Goal: Complete application form

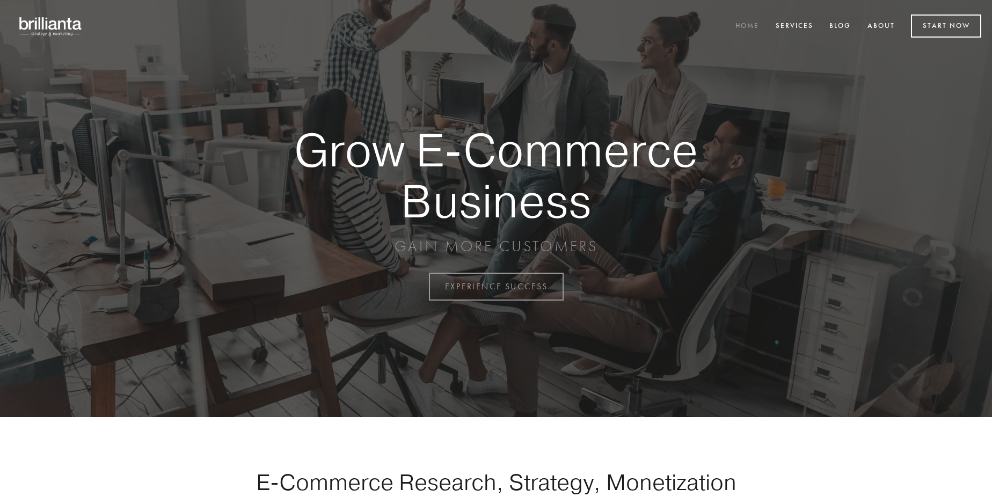
scroll to position [2814, 0]
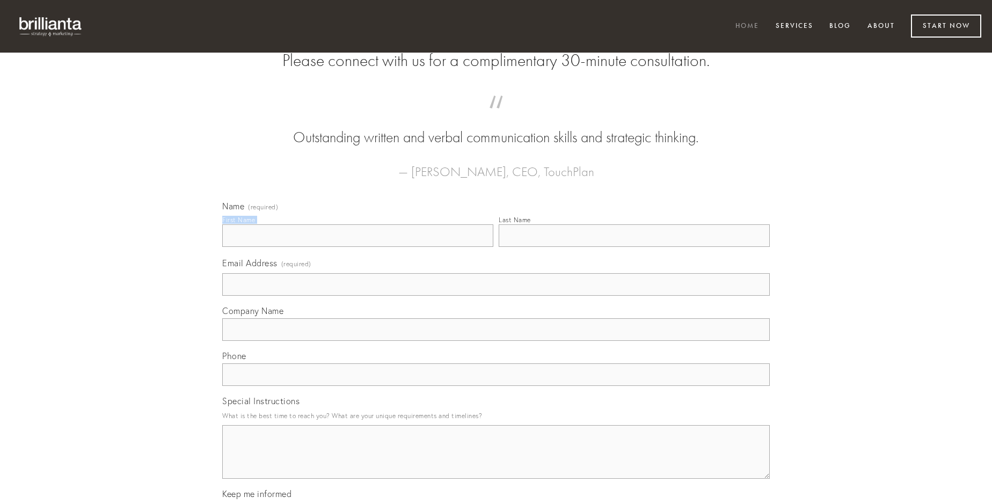
type input "[PERSON_NAME]"
click at [634, 247] on input "Last Name" at bounding box center [634, 235] width 271 height 23
type input "[PERSON_NAME]"
click at [496, 296] on input "Email Address (required)" at bounding box center [495, 284] width 547 height 23
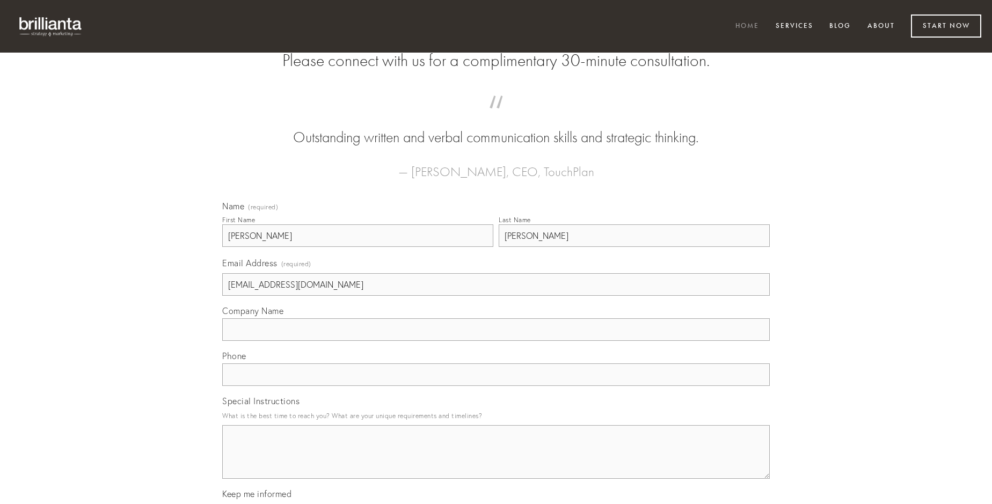
type input "[EMAIL_ADDRESS][DOMAIN_NAME]"
click at [496, 341] on input "Company Name" at bounding box center [495, 329] width 547 height 23
type input "teneo"
click at [496, 386] on input "text" at bounding box center [495, 374] width 547 height 23
click at [496, 462] on textarea "Special Instructions" at bounding box center [495, 452] width 547 height 54
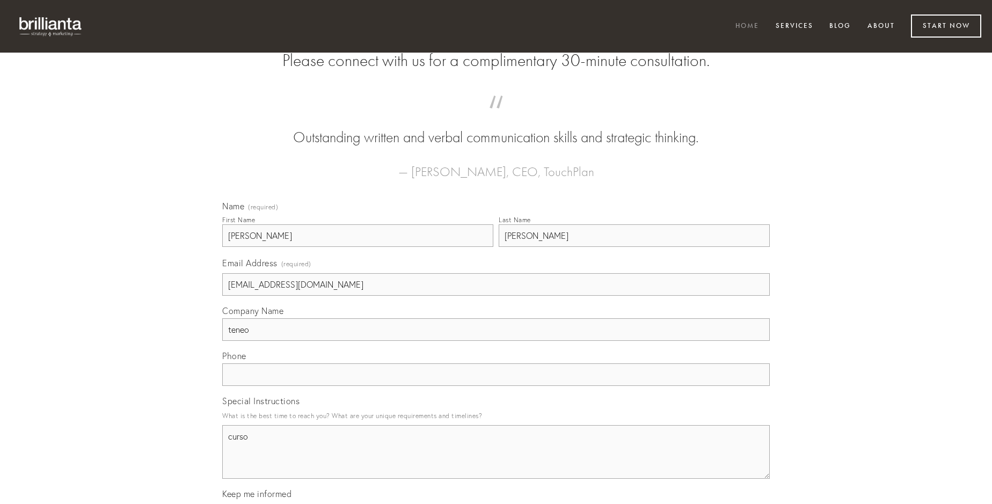
type textarea "curso"
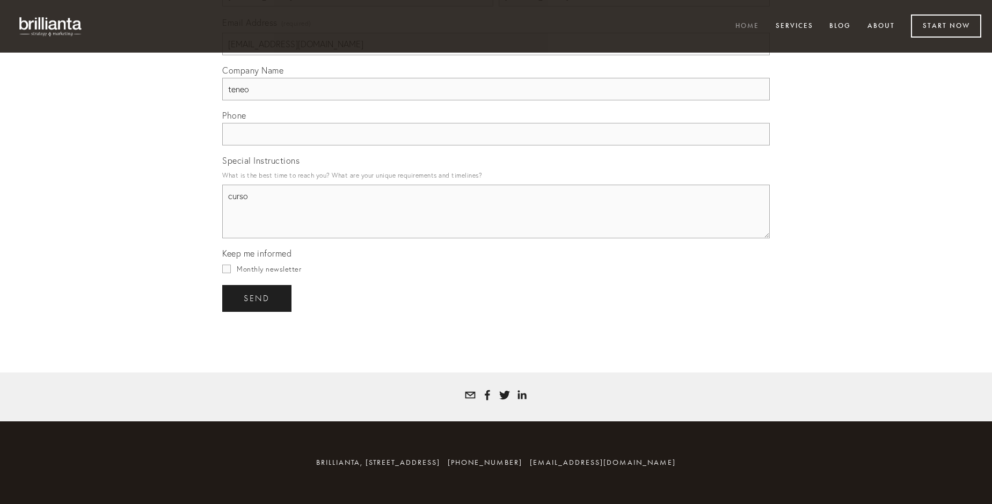
click at [258, 298] on span "send" at bounding box center [257, 299] width 26 height 10
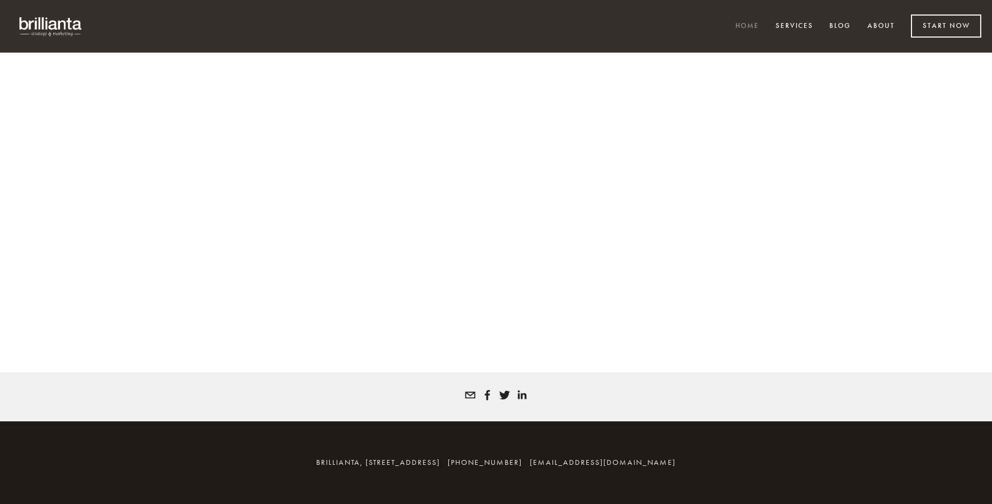
scroll to position [2799, 0]
